Goal: Task Accomplishment & Management: Manage account settings

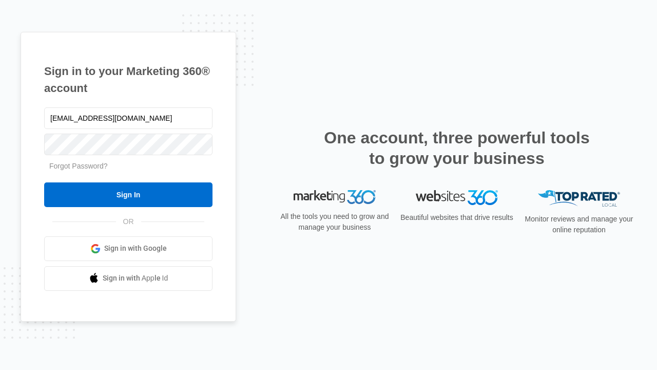
type input "[EMAIL_ADDRESS][DOMAIN_NAME]"
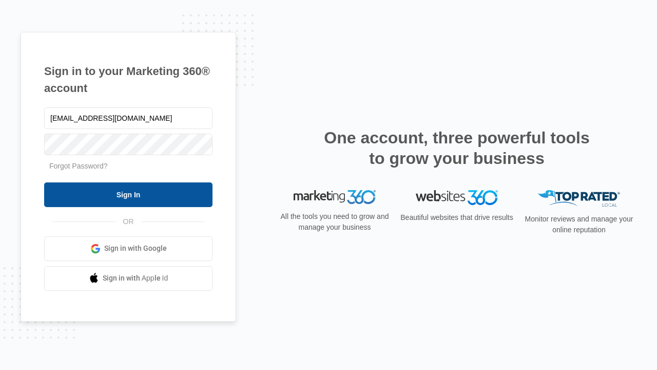
click at [128, 194] on input "Sign In" at bounding box center [128, 194] width 168 height 25
